Goal: Information Seeking & Learning: Learn about a topic

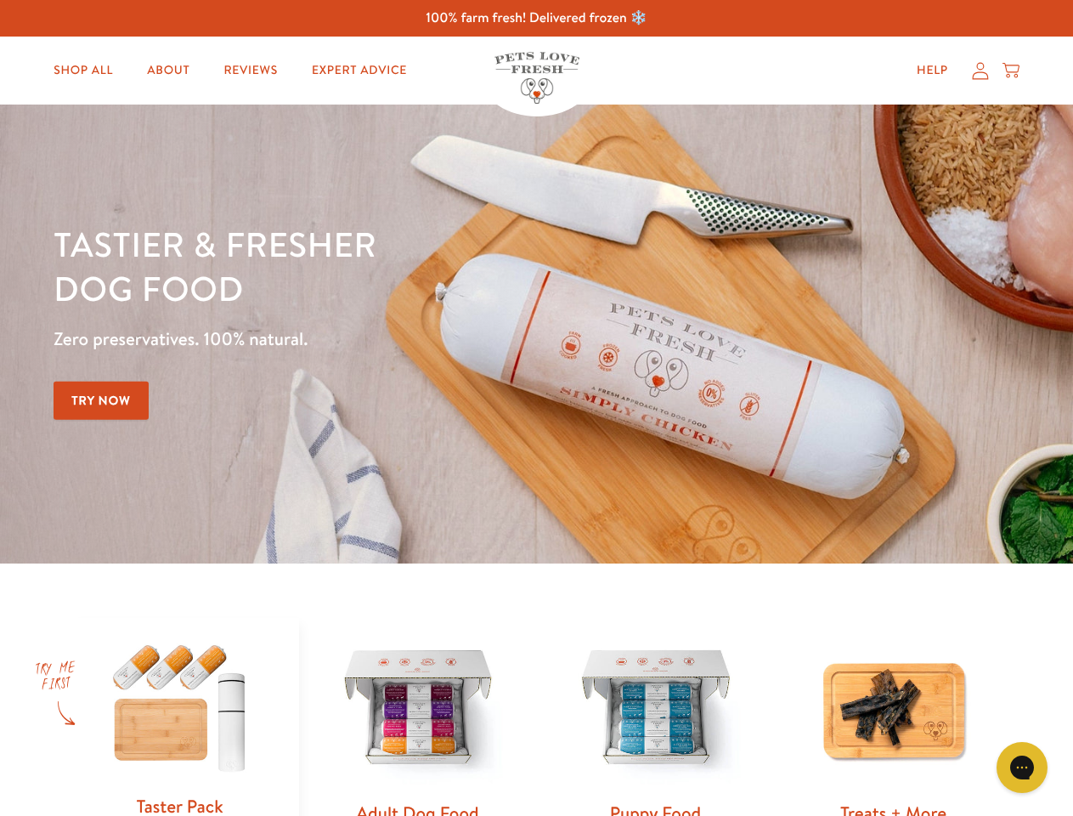
click at [536, 408] on div "Tastier & fresher dog food Zero preservatives. 100% natural. Try Now" at bounding box center [376, 334] width 644 height 224
click at [1022, 767] on icon "Gorgias live chat" at bounding box center [1022, 767] width 16 height 16
